Goal: Find specific page/section: Find specific page/section

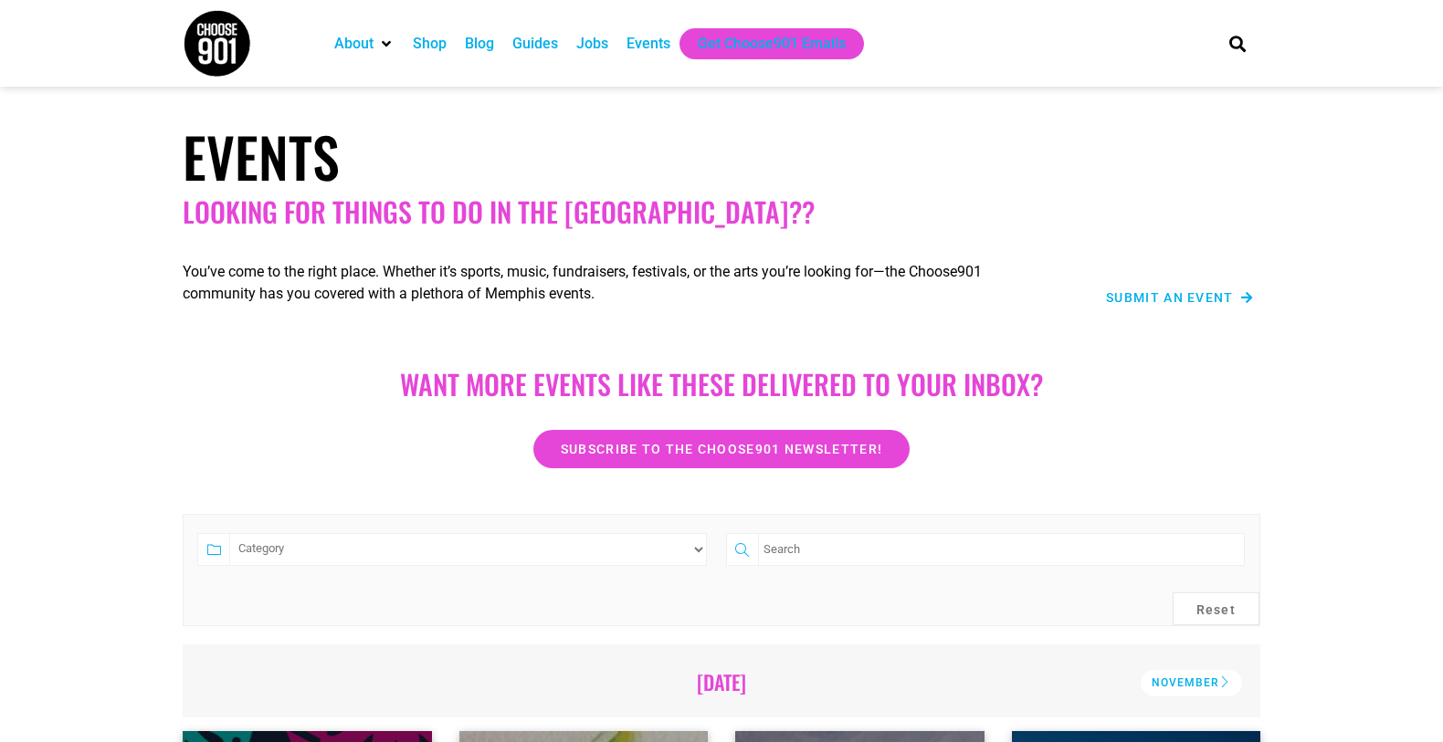
click at [956, 552] on input "search" at bounding box center [1001, 549] width 487 height 33
type input "cocktails"
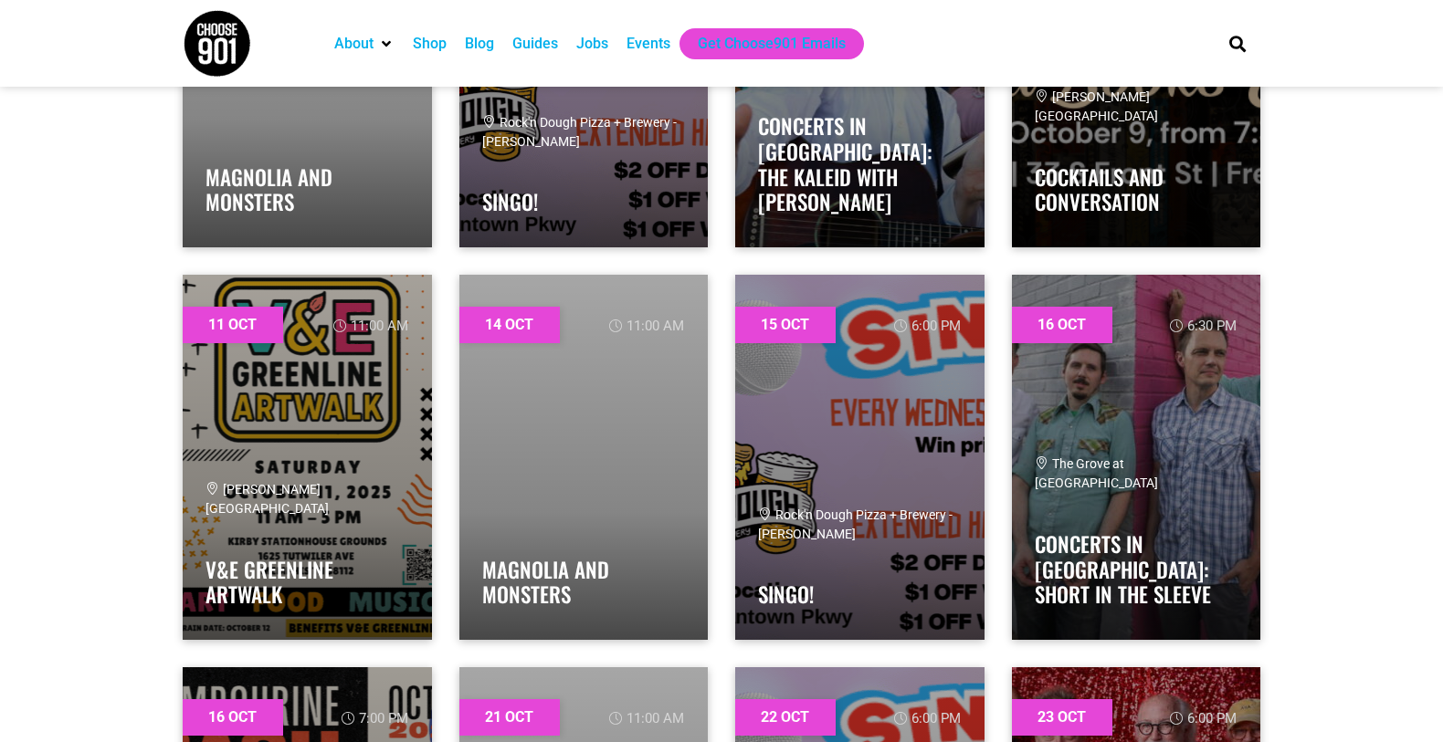
scroll to position [853, 0]
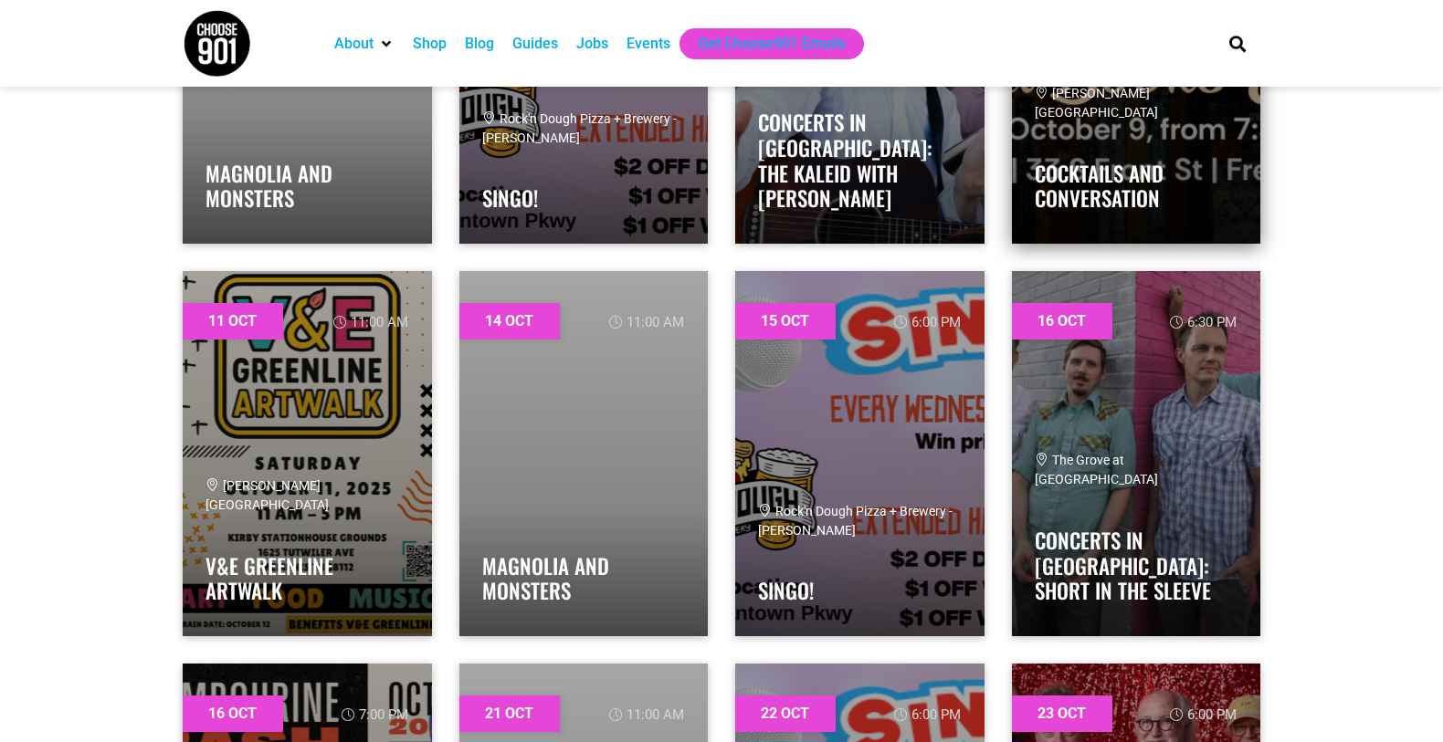
click at [1163, 120] on div "[PERSON_NAME][GEOGRAPHIC_DATA]" at bounding box center [1137, 103] width 204 height 38
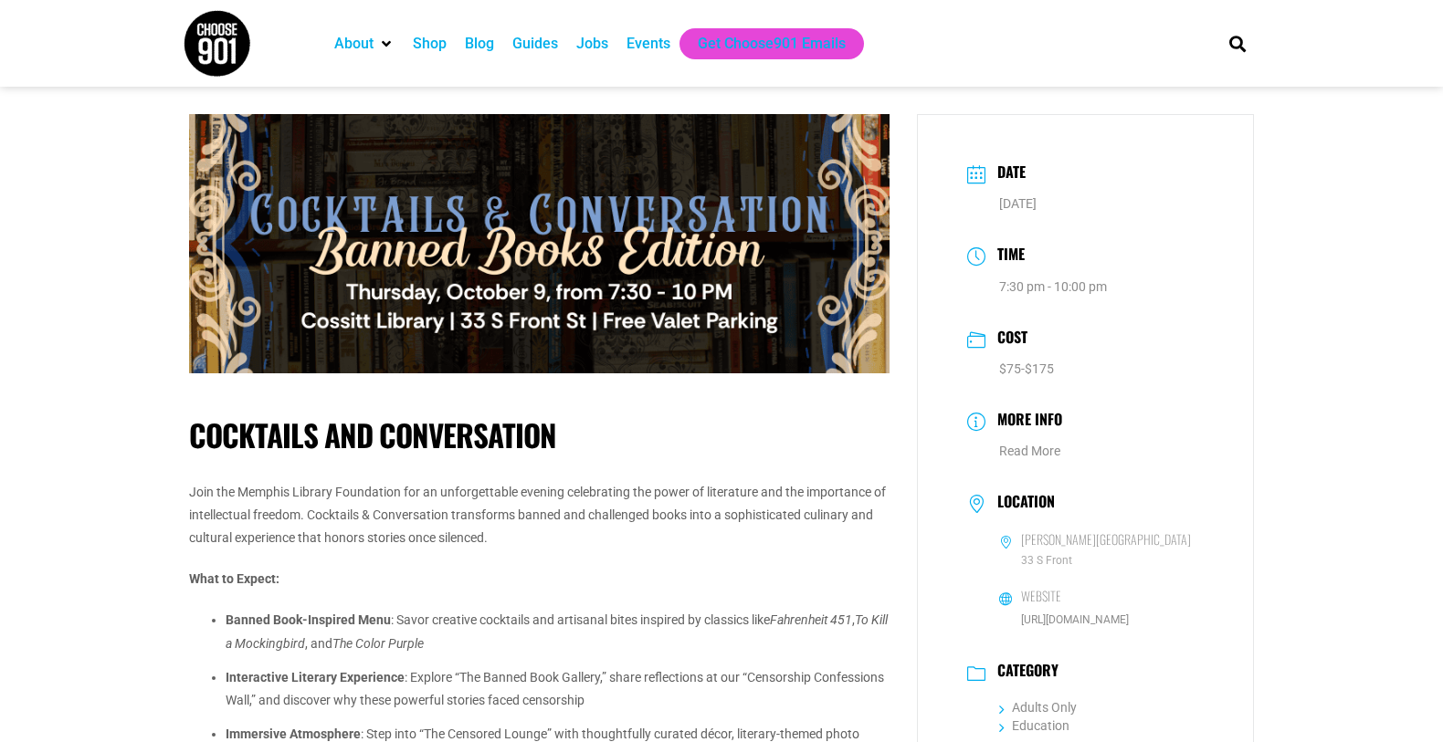
click at [659, 37] on div "Events" at bounding box center [648, 44] width 44 height 22
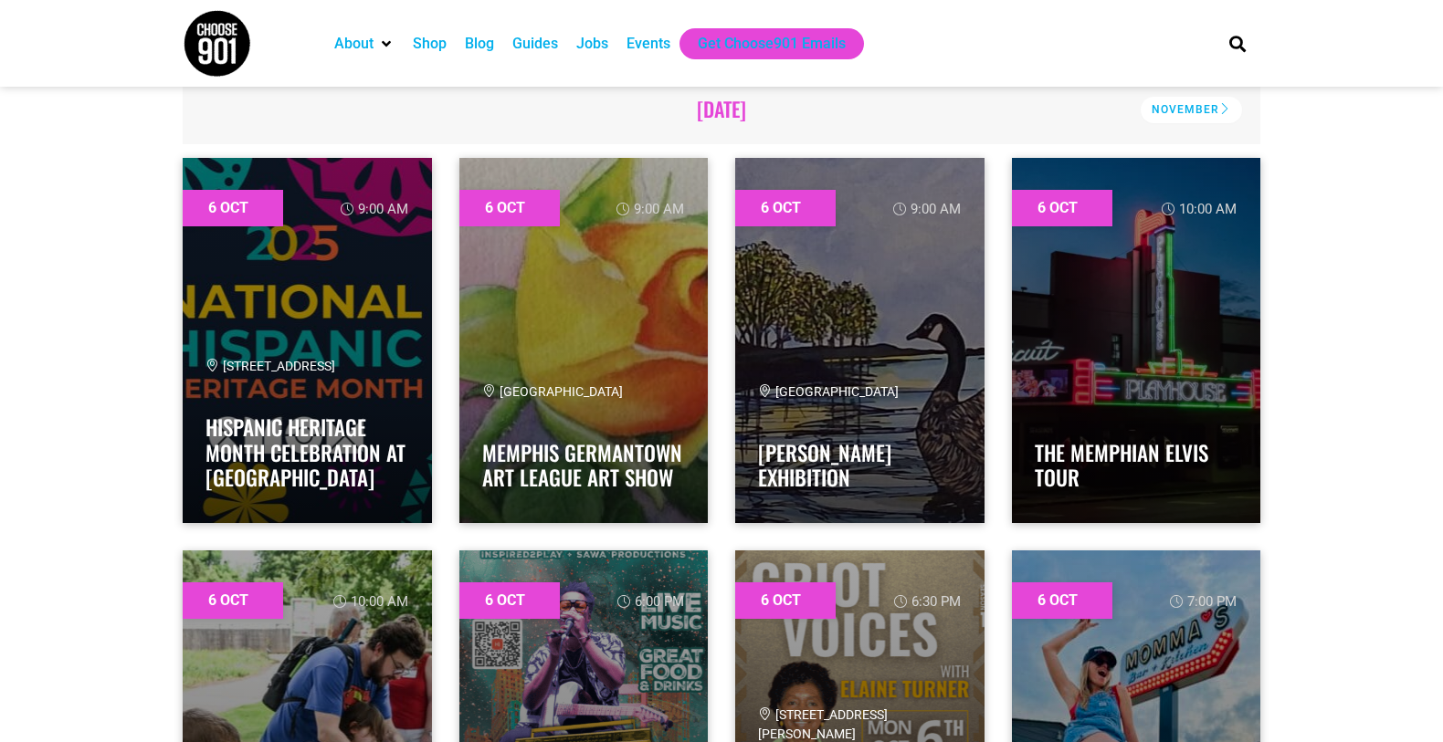
scroll to position [576, 0]
